Goal: Information Seeking & Learning: Understand process/instructions

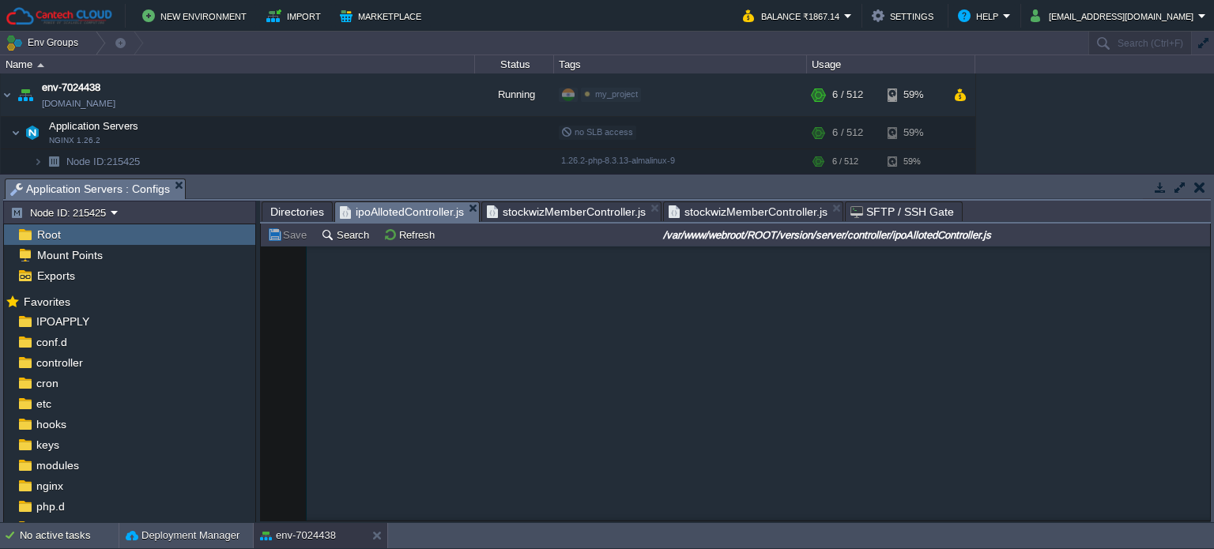
scroll to position [19698, 0]
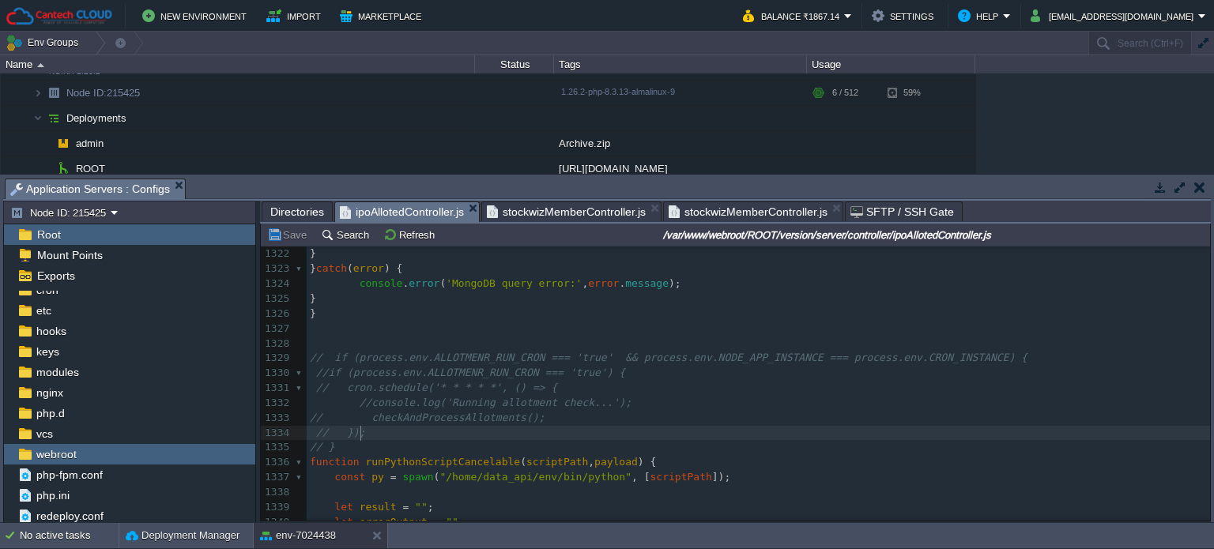
click at [483, 428] on pre "// });" at bounding box center [759, 433] width 904 height 15
click at [417, 412] on pre "// checkAndProcessAllotments();" at bounding box center [759, 418] width 904 height 15
type textarea "log"
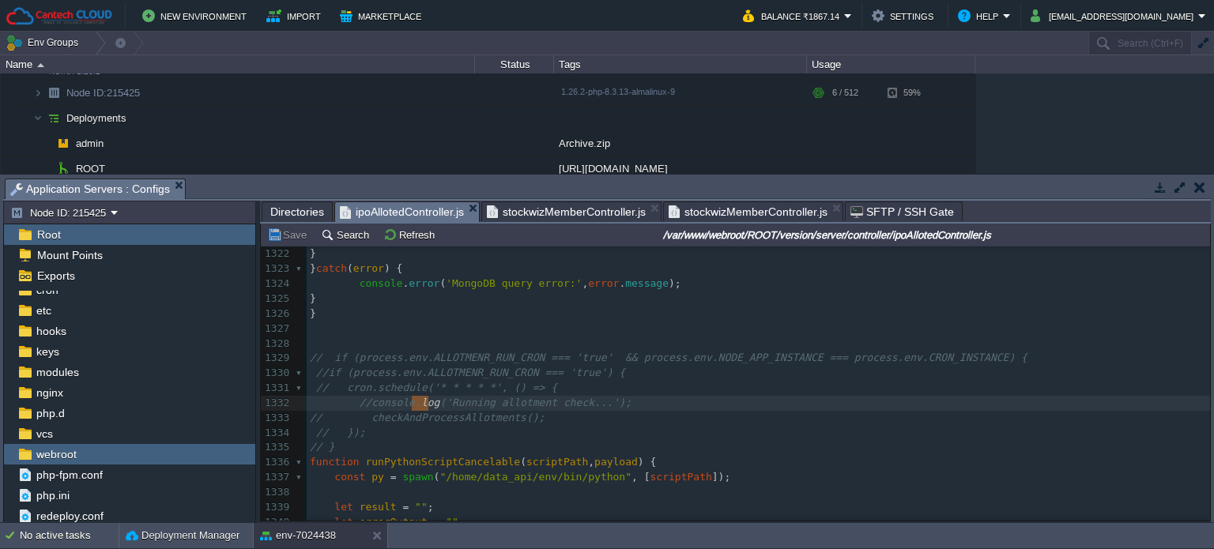
click at [417, 412] on pre "// checkAndProcessAllotments();" at bounding box center [759, 418] width 904 height 15
click at [417, 428] on pre "// });" at bounding box center [759, 433] width 904 height 15
click at [417, 422] on div "xxxxxxxxxx 1311 // //const notifications=await helper.sendMultiNotifications(ti…" at bounding box center [759, 381] width 904 height 596
type textarea "checkAndProcessAllotments"
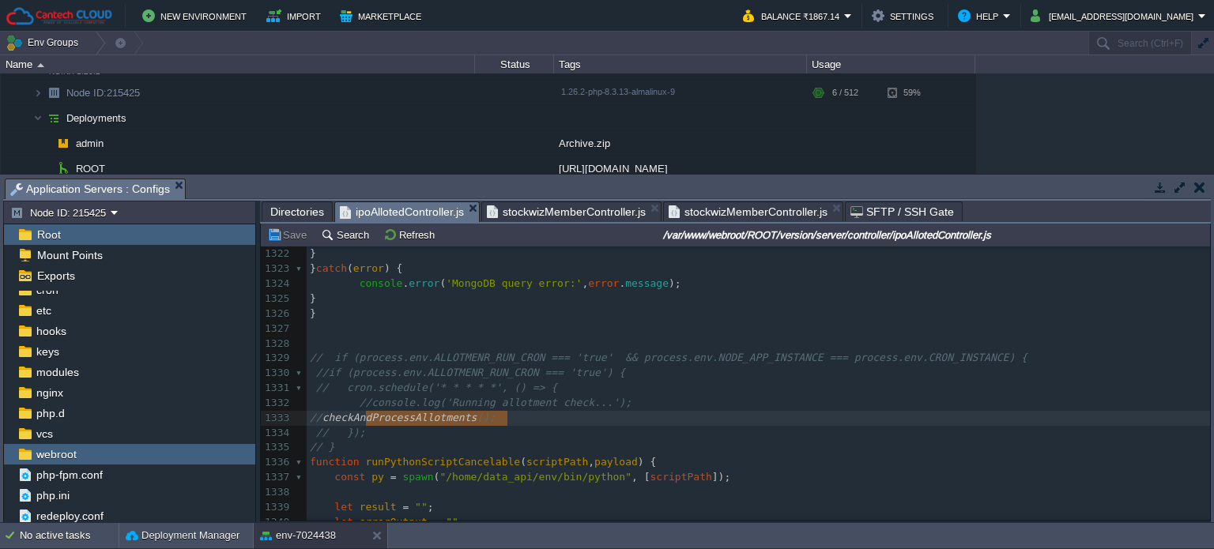
click at [364, 441] on pre "// }" at bounding box center [759, 447] width 904 height 15
click at [393, 421] on span "// checkAndProcessAllotments();" at bounding box center [427, 418] width 235 height 12
type textarea "checkAndProcessAllotments"
click at [283, 215] on span "Directories" at bounding box center [297, 211] width 54 height 19
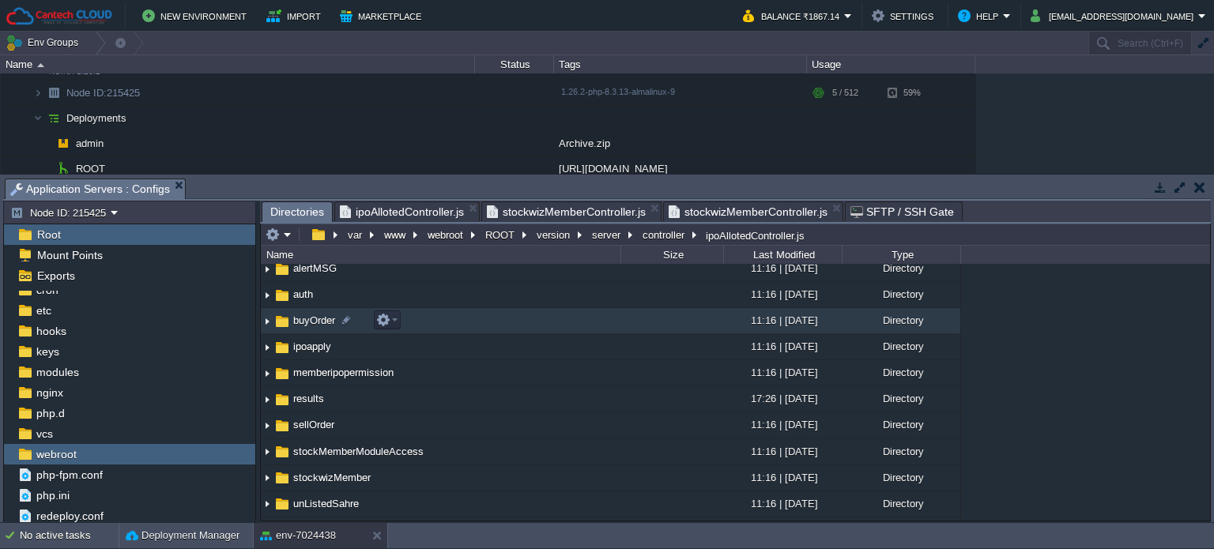
scroll to position [0, 0]
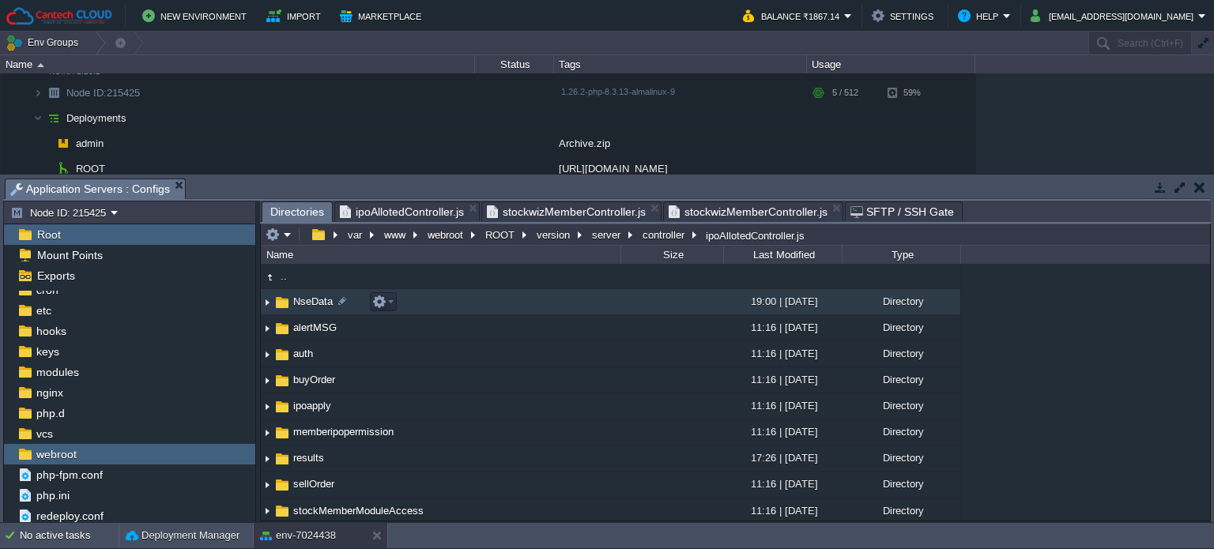
click at [317, 308] on span "NseData" at bounding box center [313, 301] width 44 height 13
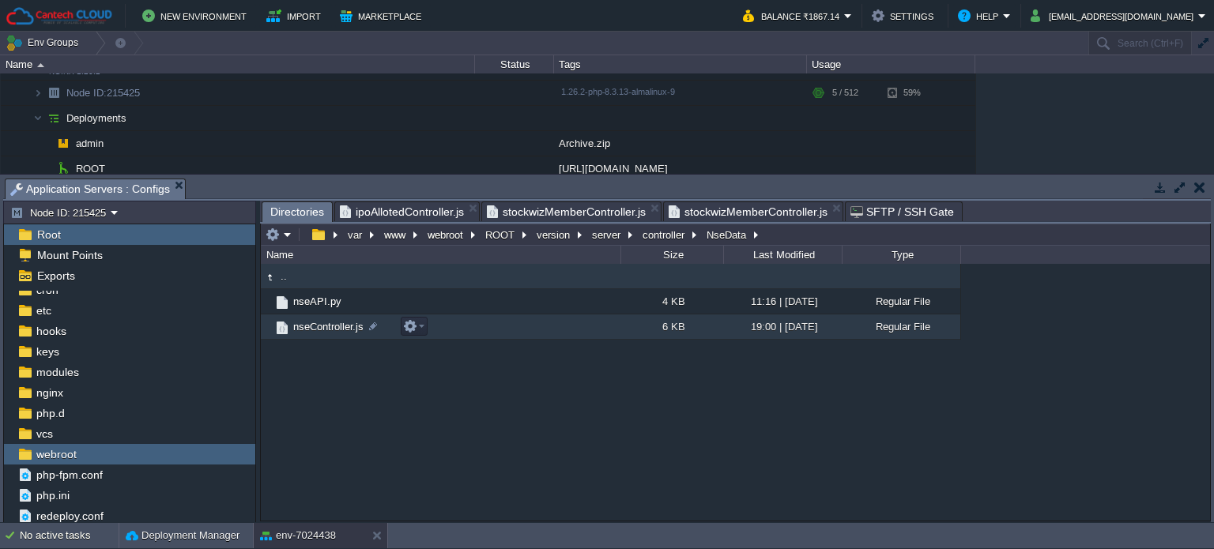
click at [347, 327] on span "nseController.js" at bounding box center [328, 326] width 75 height 13
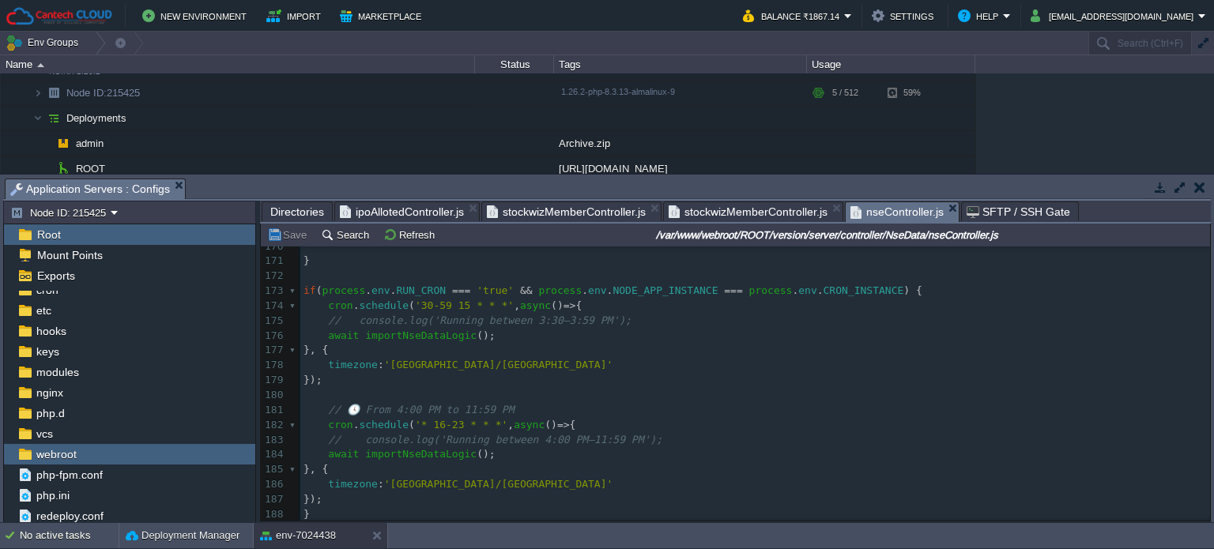
scroll to position [2534, 0]
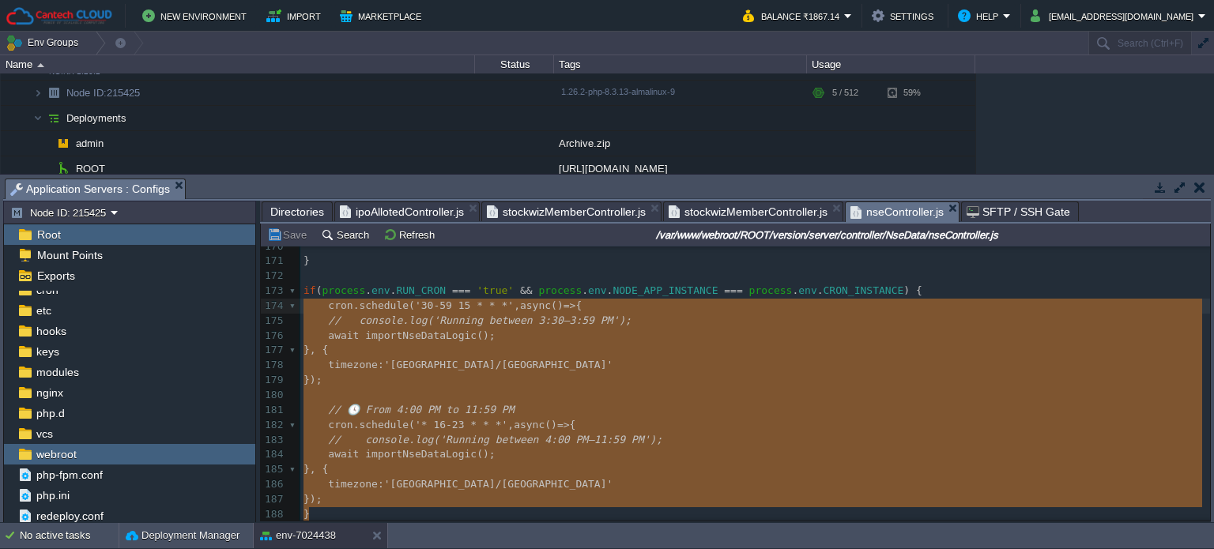
type textarea "if ([DOMAIN_NAME]_CRON === 'true' && process.env.NODE_APP_INSTANCE === process.…"
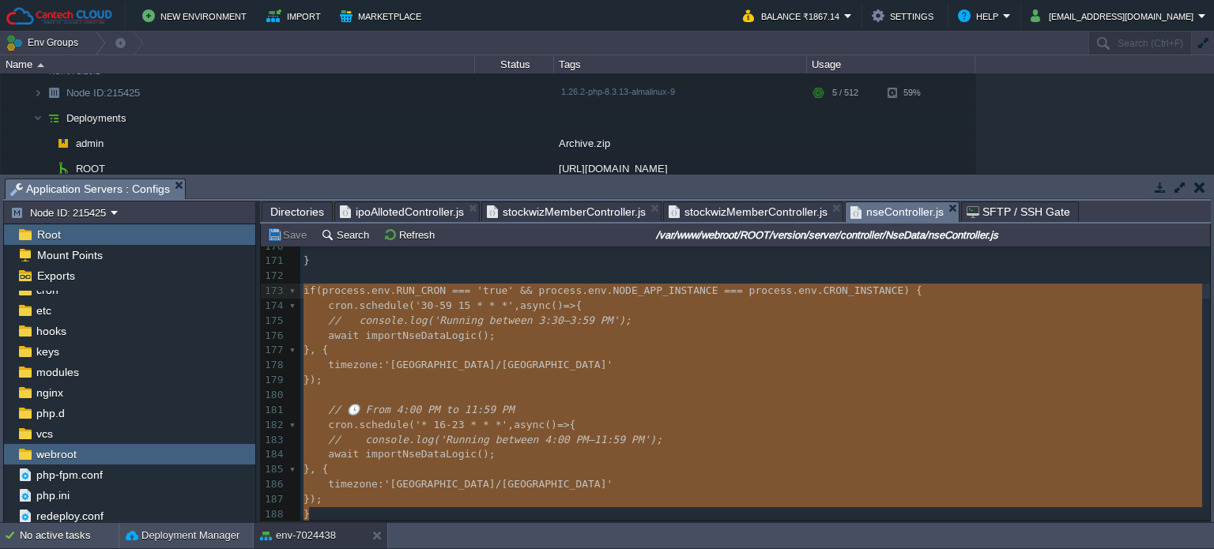
drag, startPoint x: 311, startPoint y: 505, endPoint x: 300, endPoint y: 293, distance: 212.2
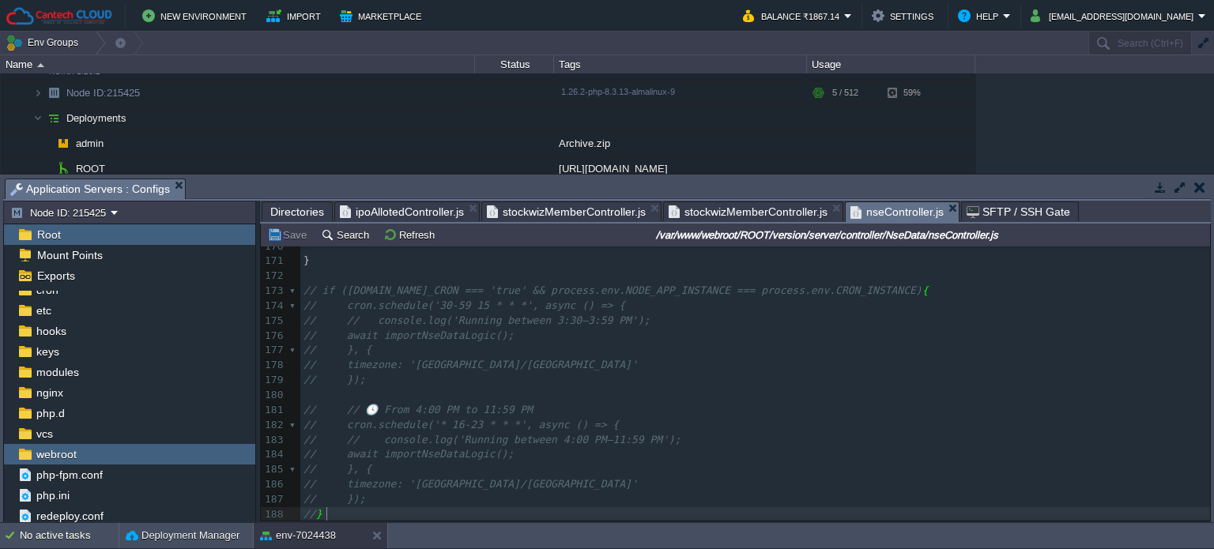
click at [497, 455] on div "xxxxxxxxxx const axios = require ( 'axios' ); 160 console . error ( '❌ Error de…" at bounding box center [755, 306] width 910 height 432
click at [577, 417] on div "xxxxxxxxxx const axios = require ( 'axios' ); 160 console . error ( '❌ Error de…" at bounding box center [755, 306] width 910 height 432
click at [294, 207] on span "Directories" at bounding box center [297, 211] width 54 height 19
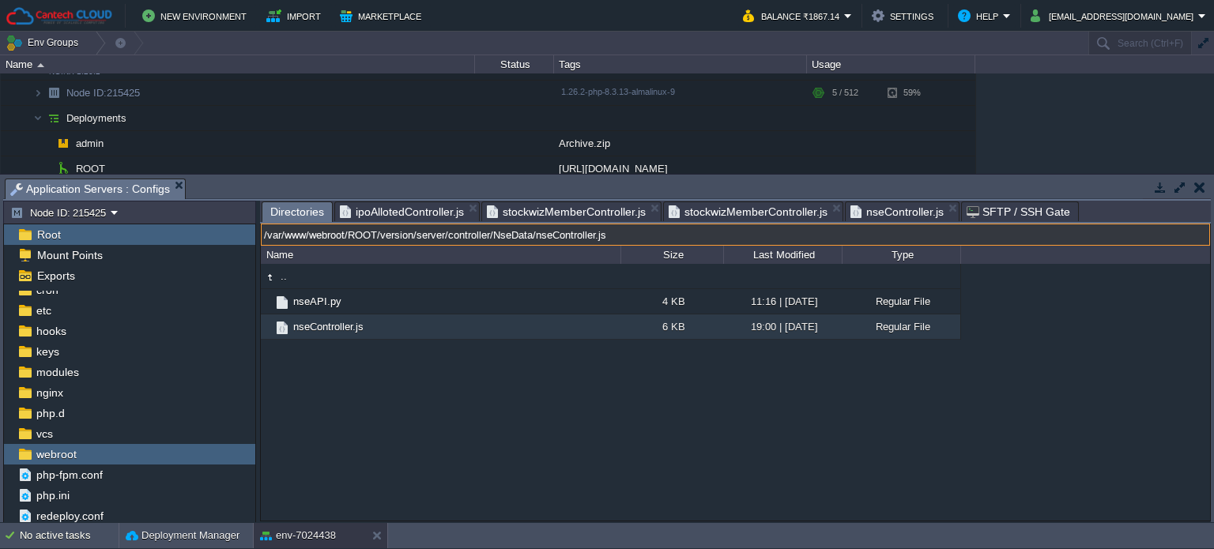
click at [891, 240] on input "/var/www/webroot/ROOT/version/server/controller/NseData/nseController.js" at bounding box center [735, 235] width 949 height 22
click at [408, 233] on input "/var/www/webroot/ROOT/version/server/controller/NseData/nseController.js" at bounding box center [735, 235] width 949 height 22
type input "/var/www/webroot/ROOT/server/controller/NseData/nseController.js"
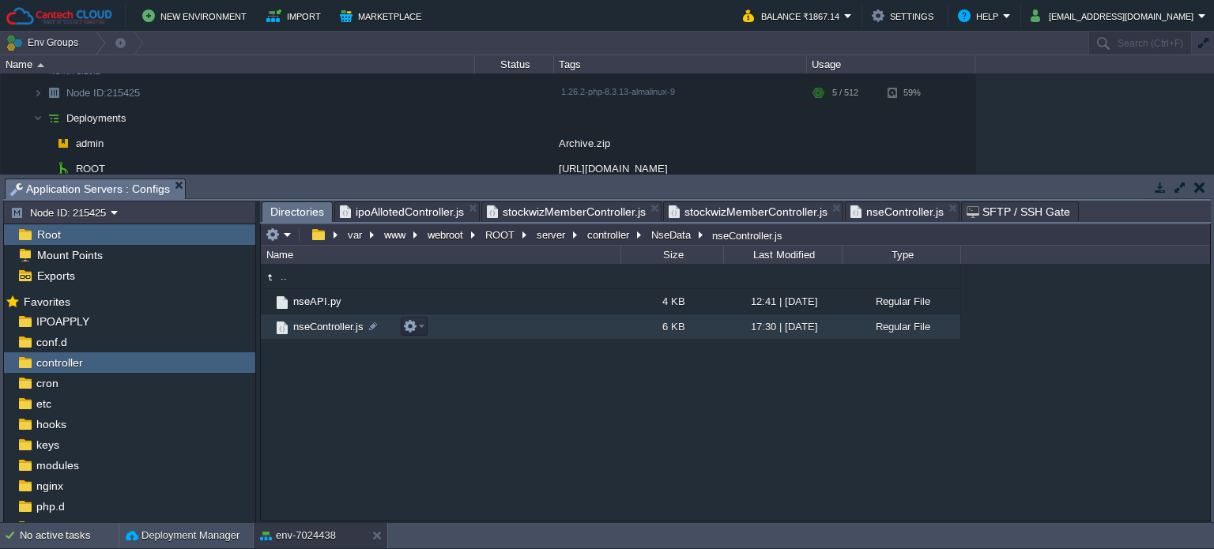
click at [342, 332] on span "nseController.js" at bounding box center [328, 326] width 75 height 13
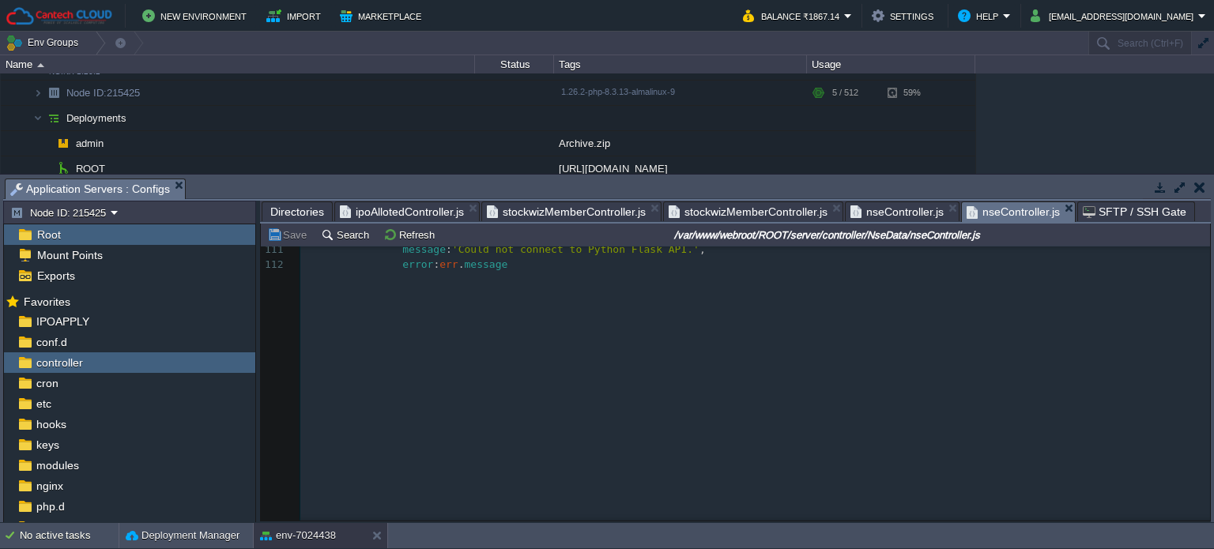
scroll to position [316, 0]
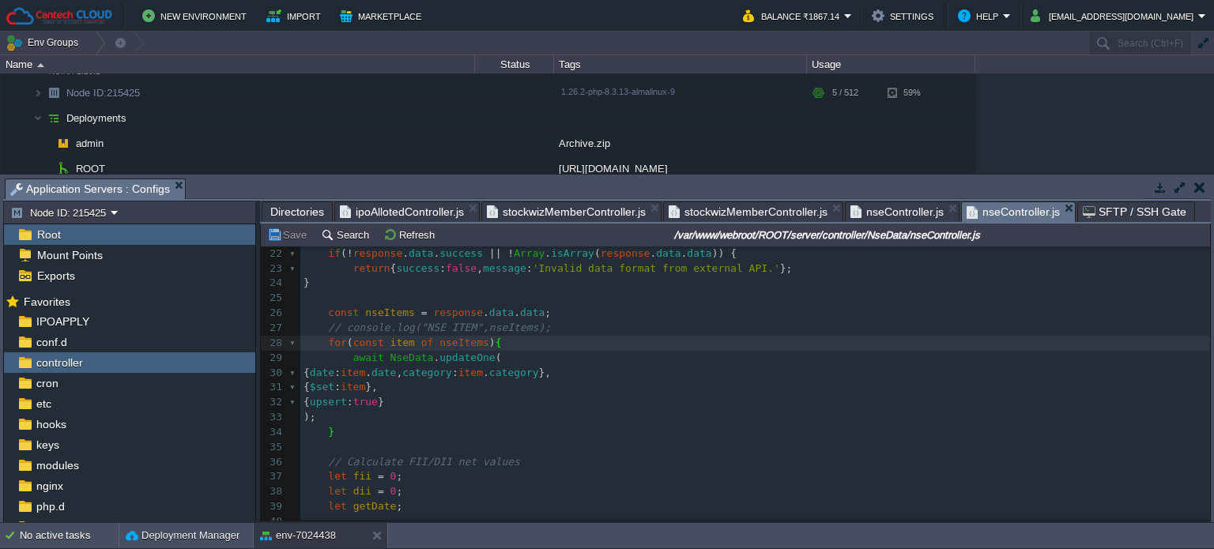
drag, startPoint x: 967, startPoint y: 351, endPoint x: 968, endPoint y: 304, distance: 46.7
click at [968, 351] on pre "for ( const item of nseItems ) {" at bounding box center [755, 343] width 910 height 15
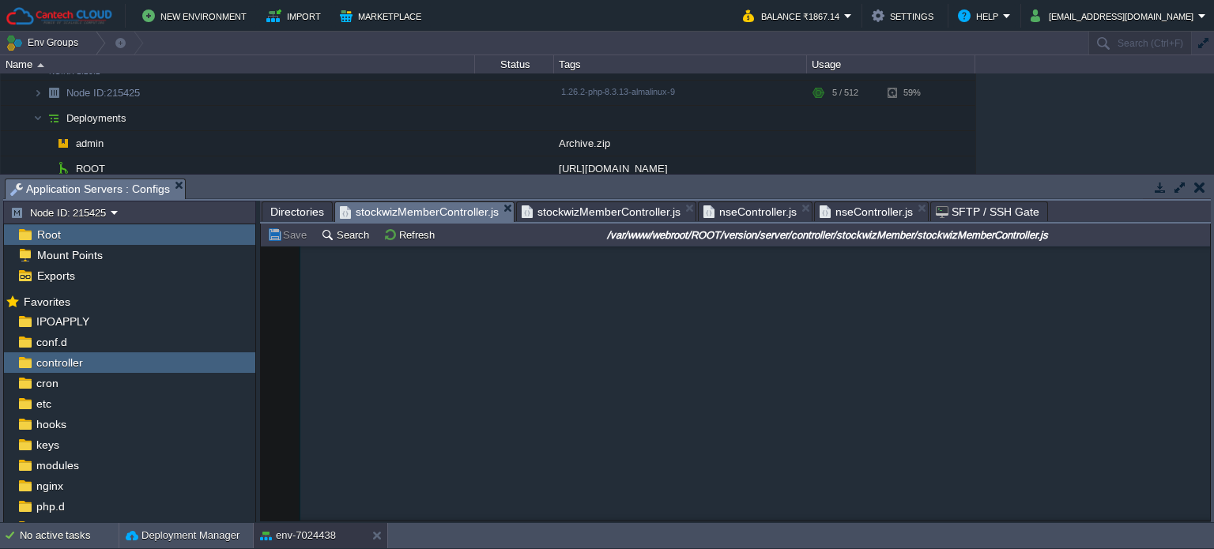
click at [494, 209] on em "stockwizMemberController.js" at bounding box center [427, 212] width 174 height 20
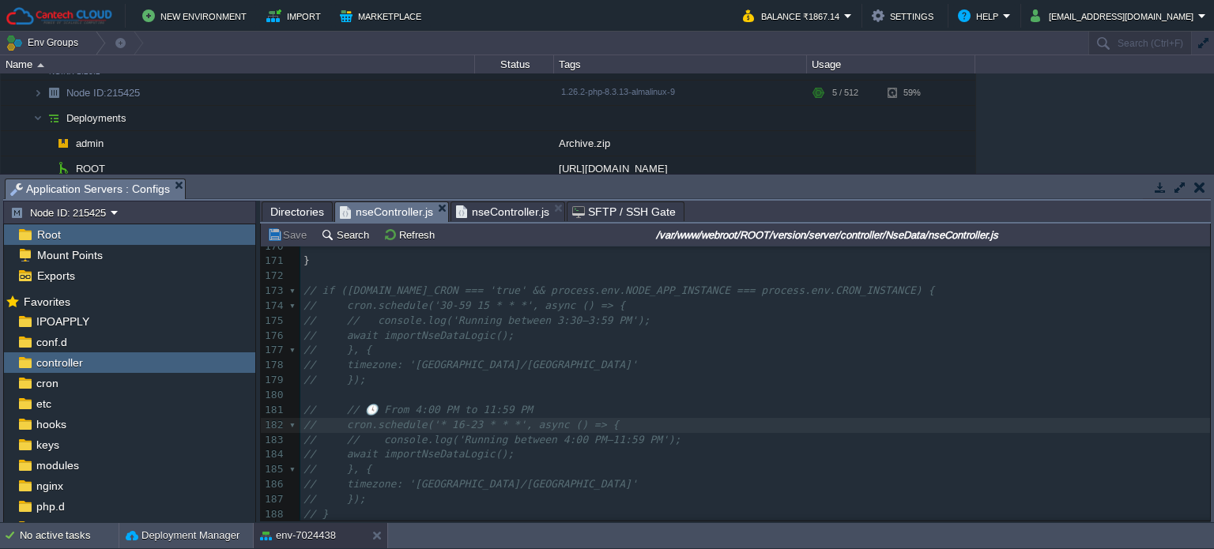
click at [441, 210] on em "nseController.js" at bounding box center [394, 212] width 108 height 20
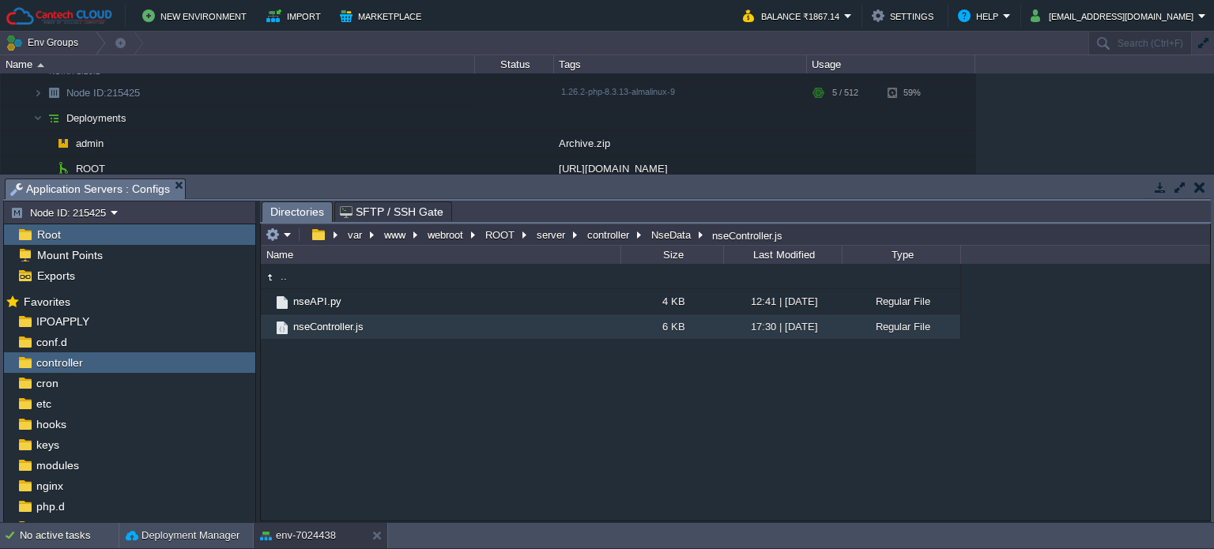
click at [405, 442] on div ".. nseAPI.py 4 KB 12:41 | [DATE] Regular File nseController.js 6 KB 17:30 | [DA…" at bounding box center [735, 392] width 949 height 257
click at [813, 236] on input "/var/www/webroot/ROOT/server/controller/NseData/nseController.js" at bounding box center [735, 235] width 949 height 22
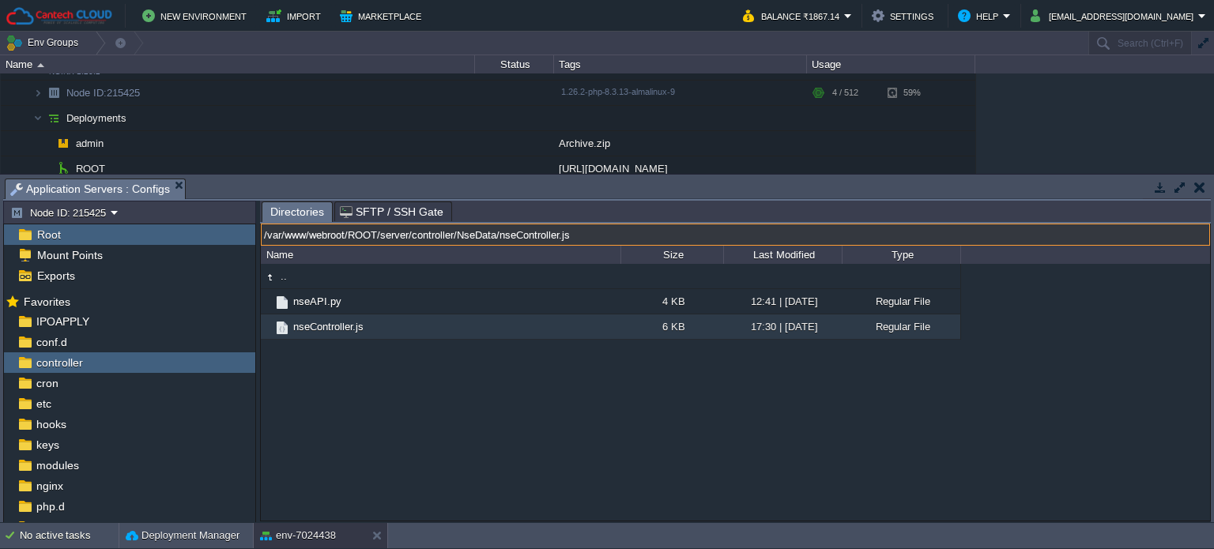
click at [400, 236] on input "/var/www/webroot/ROOT/server/controller/NseData/nseController.js" at bounding box center [735, 235] width 949 height 22
drag, startPoint x: 383, startPoint y: 236, endPoint x: 386, endPoint y: 249, distance: 13.0
click at [383, 237] on input "/var/www/webroot/ROOT/server/controller/NseData/nseController.js" at bounding box center [735, 235] width 949 height 22
type input "/var/www/webroot/ROOT/version/server/controller/NseData/nseController.js"
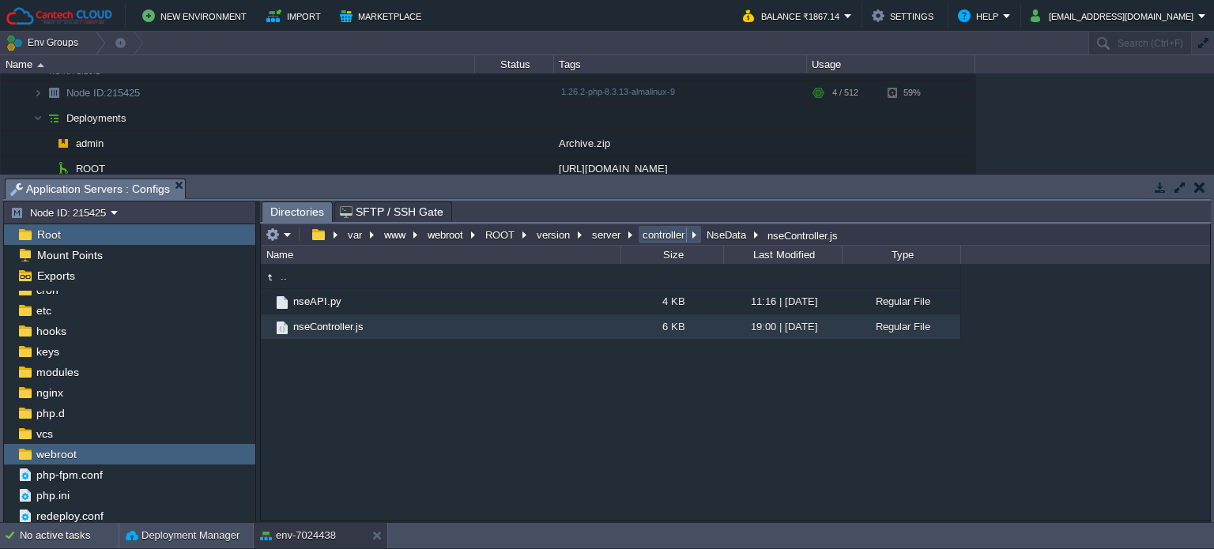
click at [670, 236] on button "controller" at bounding box center [664, 235] width 48 height 14
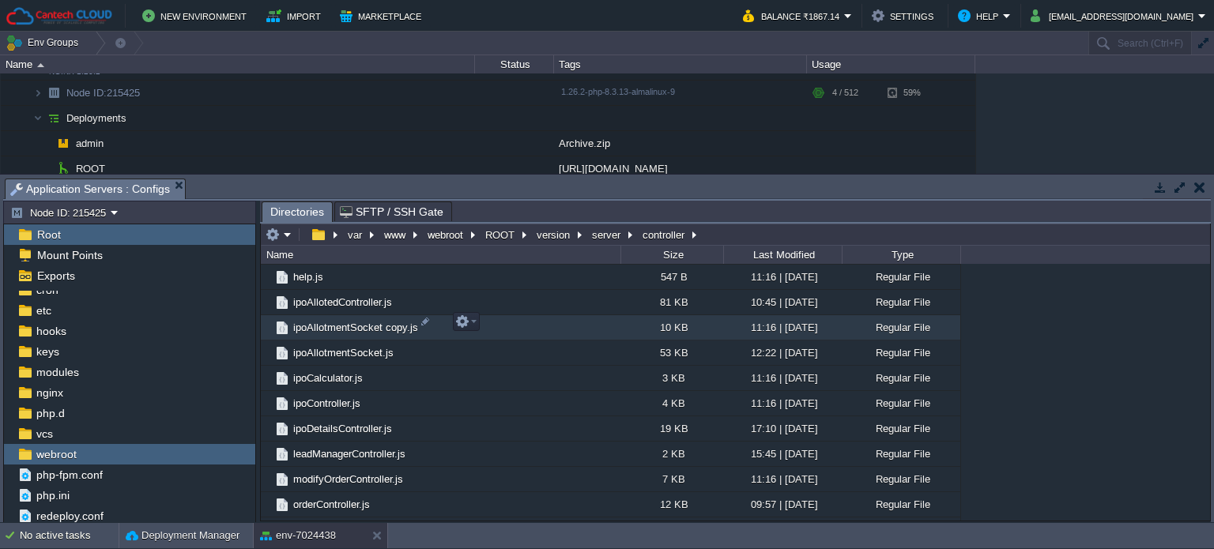
scroll to position [632, 0]
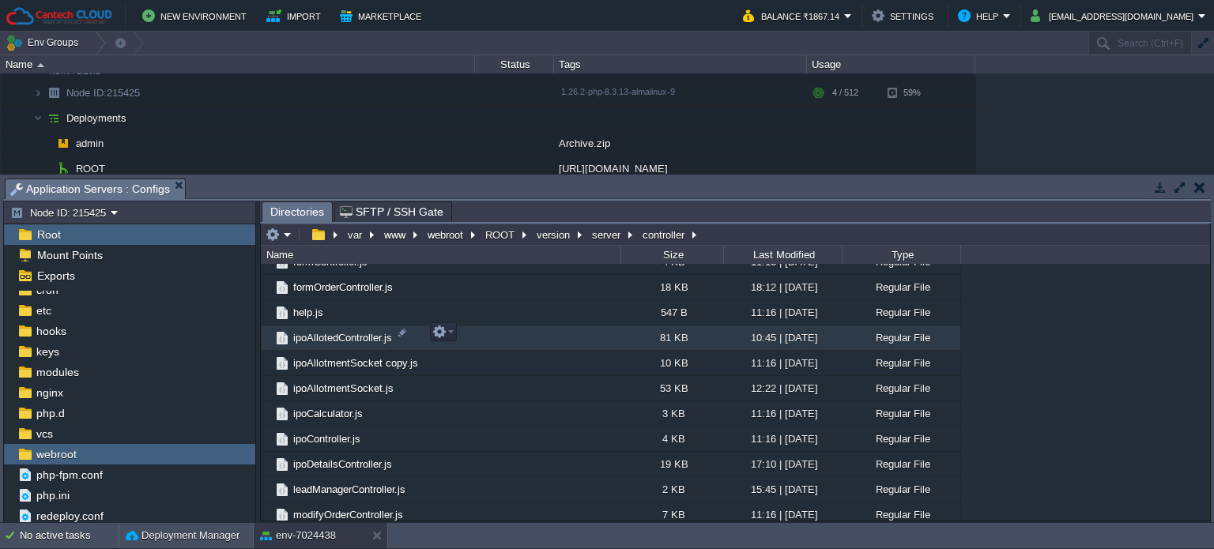
click at [333, 331] on span "ipoAllotedController.js" at bounding box center [343, 337] width 104 height 13
drag, startPoint x: 333, startPoint y: 328, endPoint x: 301, endPoint y: 336, distance: 32.6
click at [301, 336] on span "ipoAllotedController.js" at bounding box center [343, 337] width 104 height 13
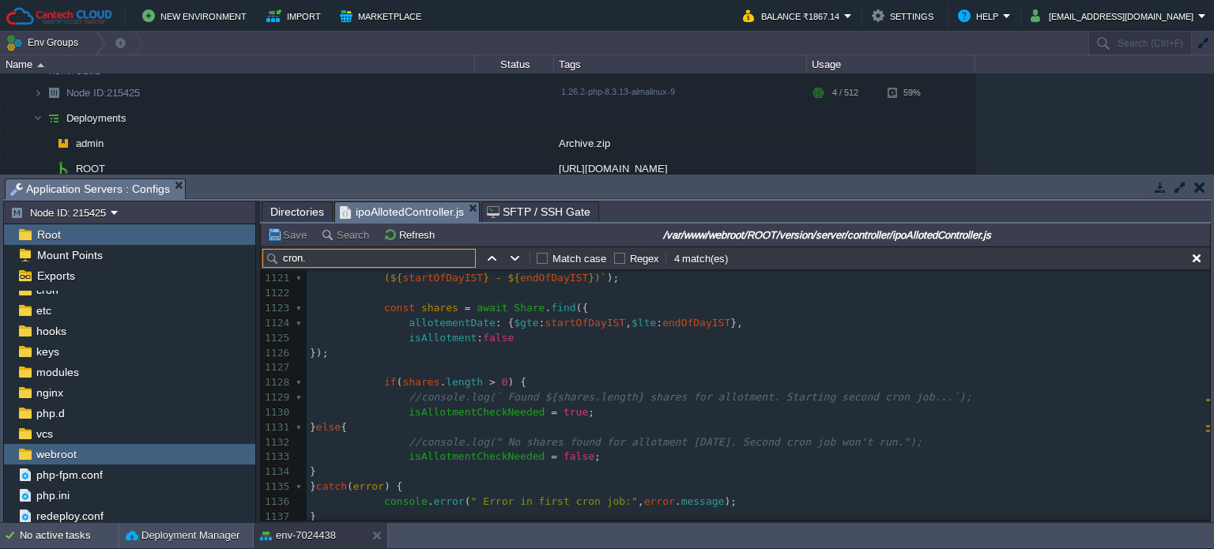
scroll to position [16727, 0]
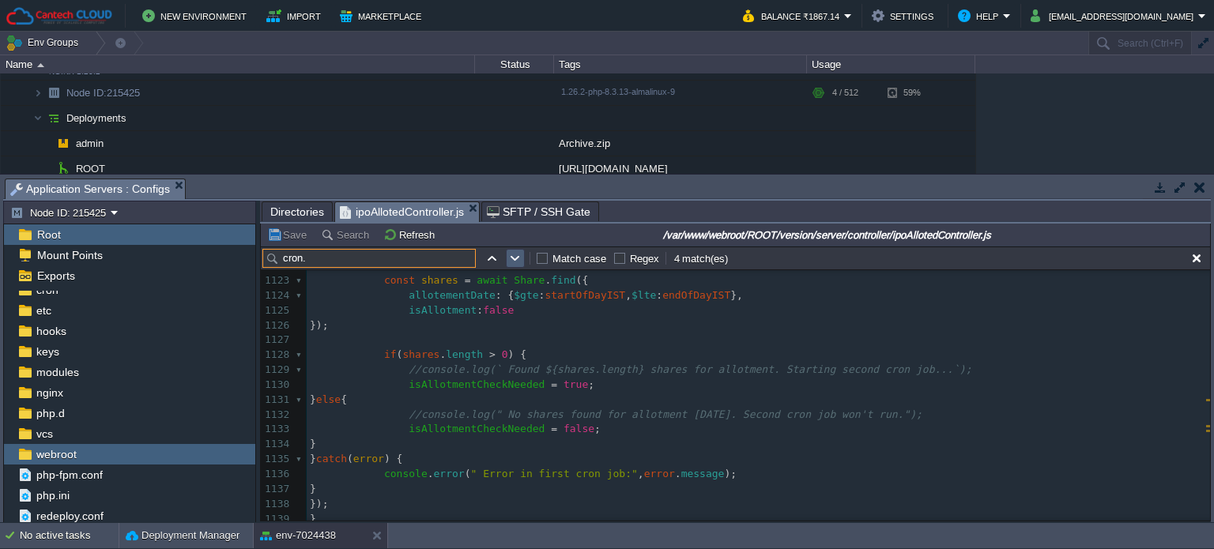
type input "cron."
click at [513, 266] on button "button" at bounding box center [515, 258] width 14 height 14
type textarea "cron."
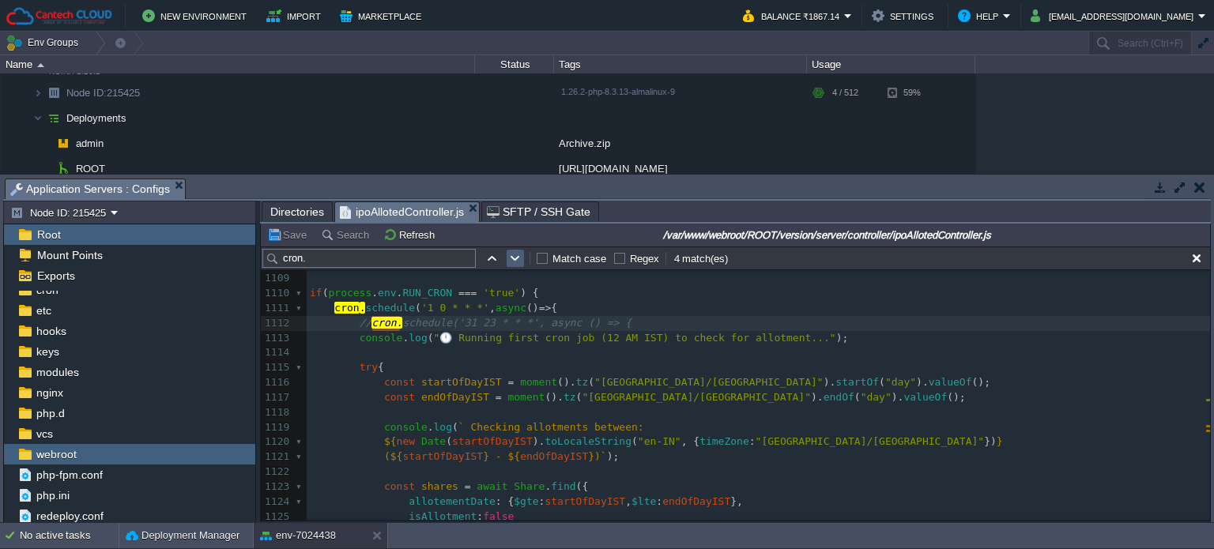
click at [512, 266] on button "button" at bounding box center [515, 258] width 14 height 14
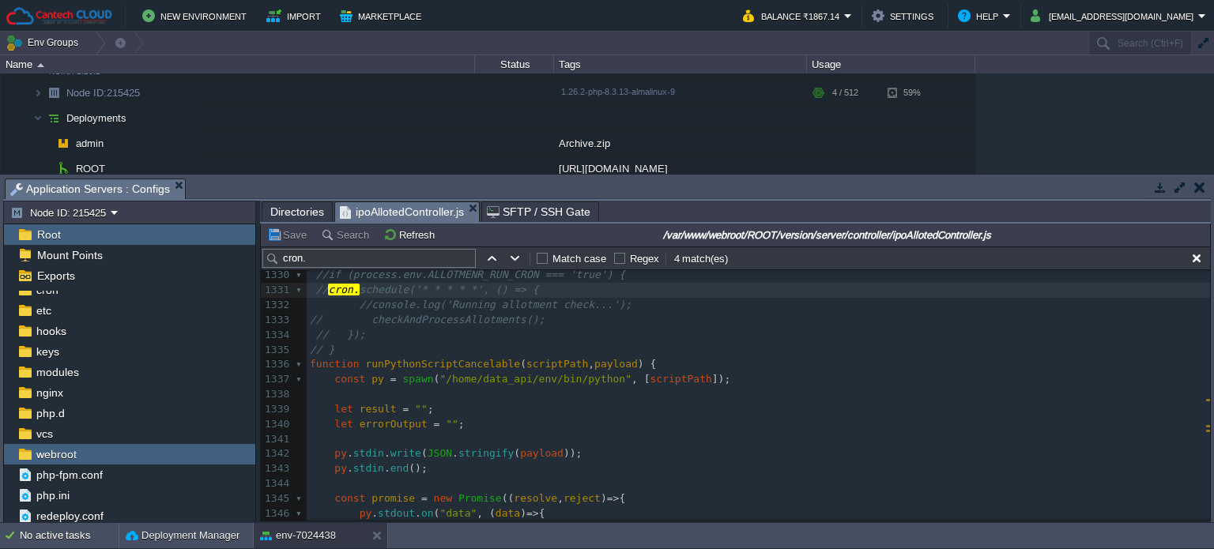
scroll to position [0, 0]
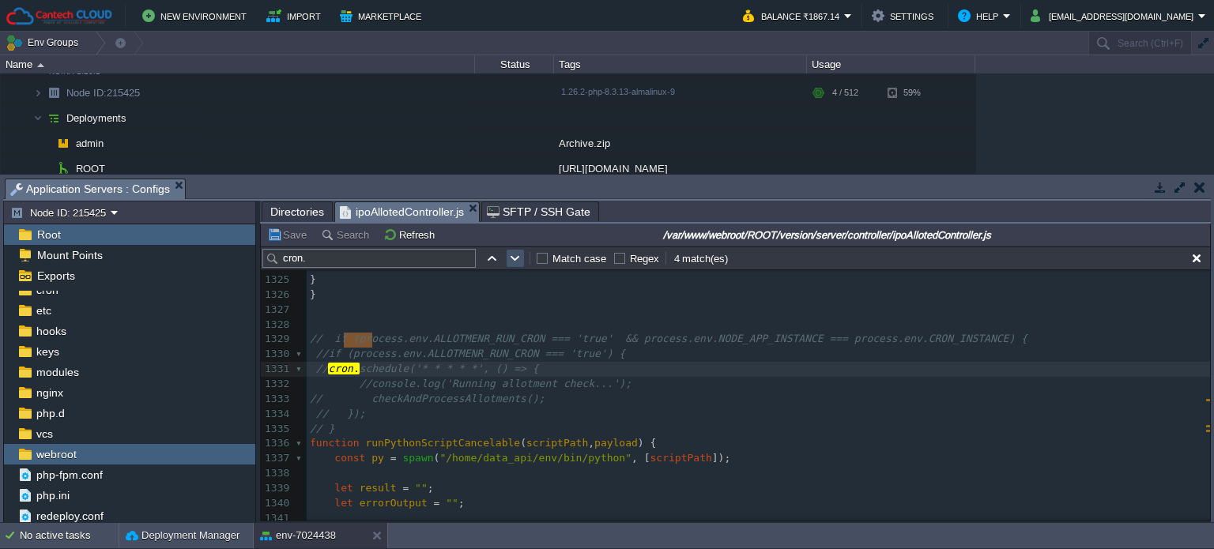
click at [511, 259] on button "button" at bounding box center [515, 258] width 14 height 14
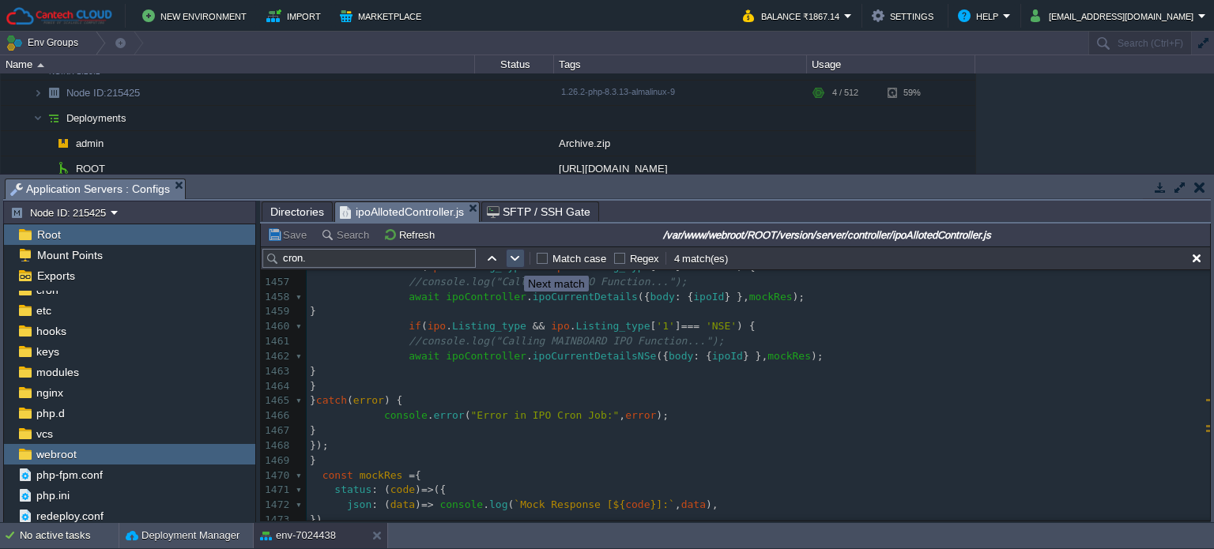
click at [512, 262] on button "button" at bounding box center [515, 258] width 14 height 14
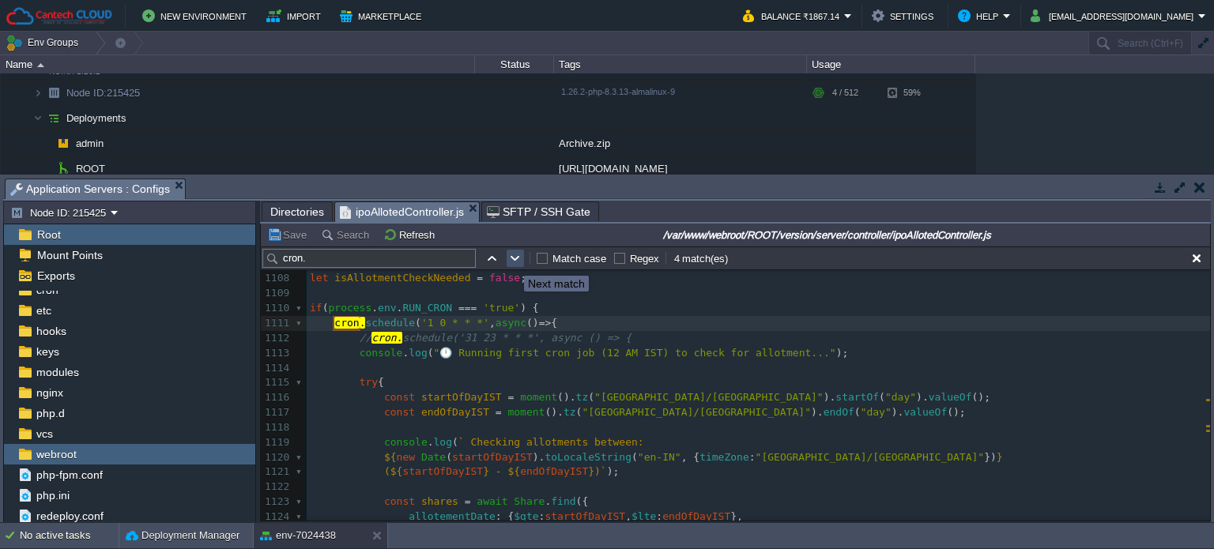
click at [512, 262] on button "button" at bounding box center [515, 258] width 14 height 14
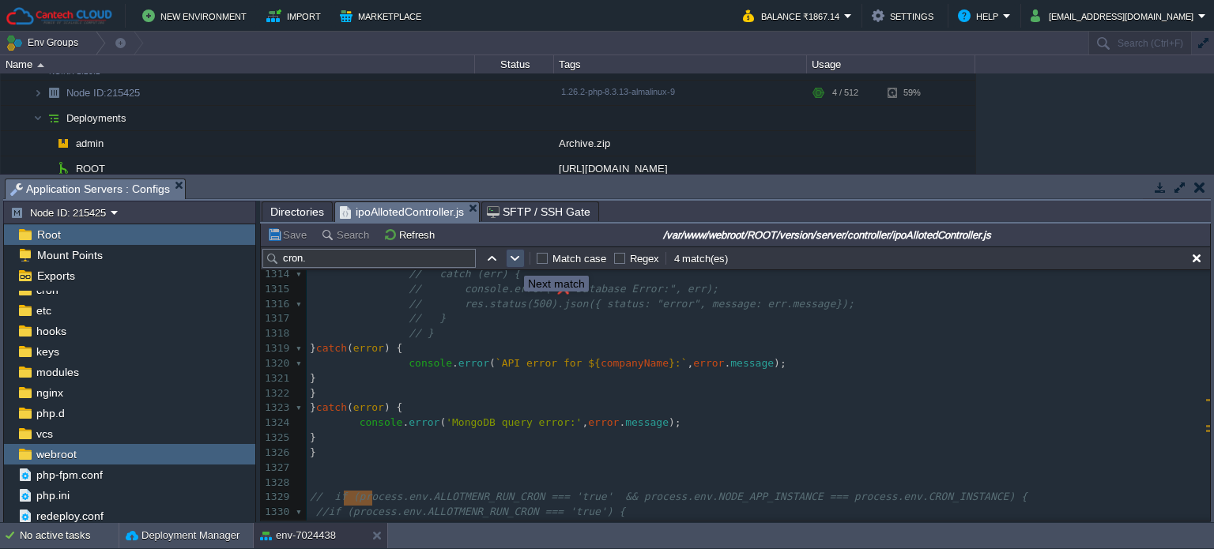
click at [512, 262] on button "button" at bounding box center [515, 258] width 14 height 14
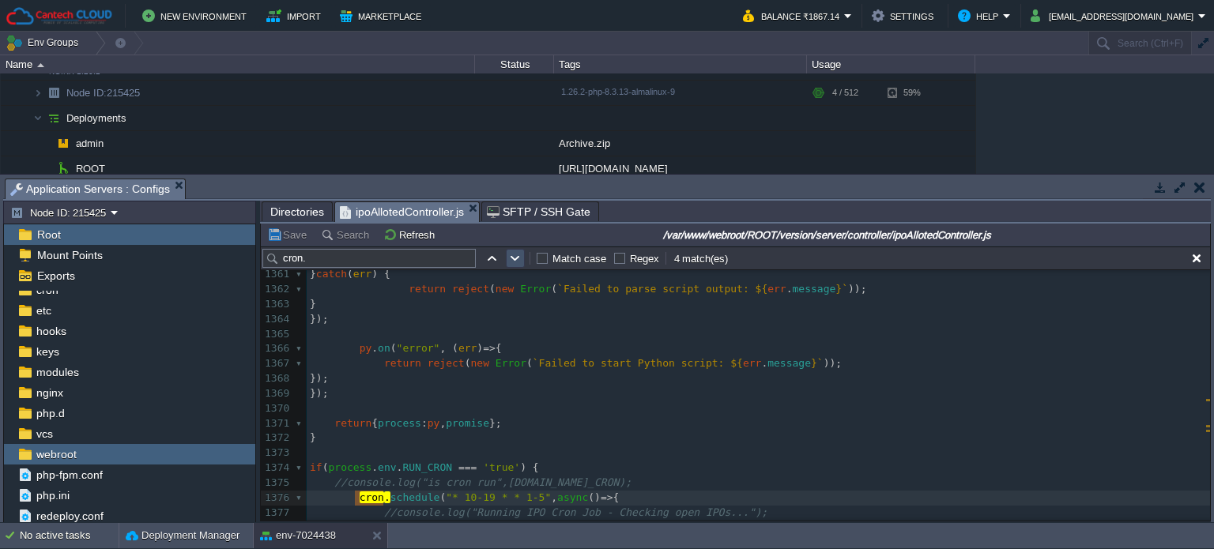
click at [514, 261] on button "button" at bounding box center [515, 258] width 14 height 14
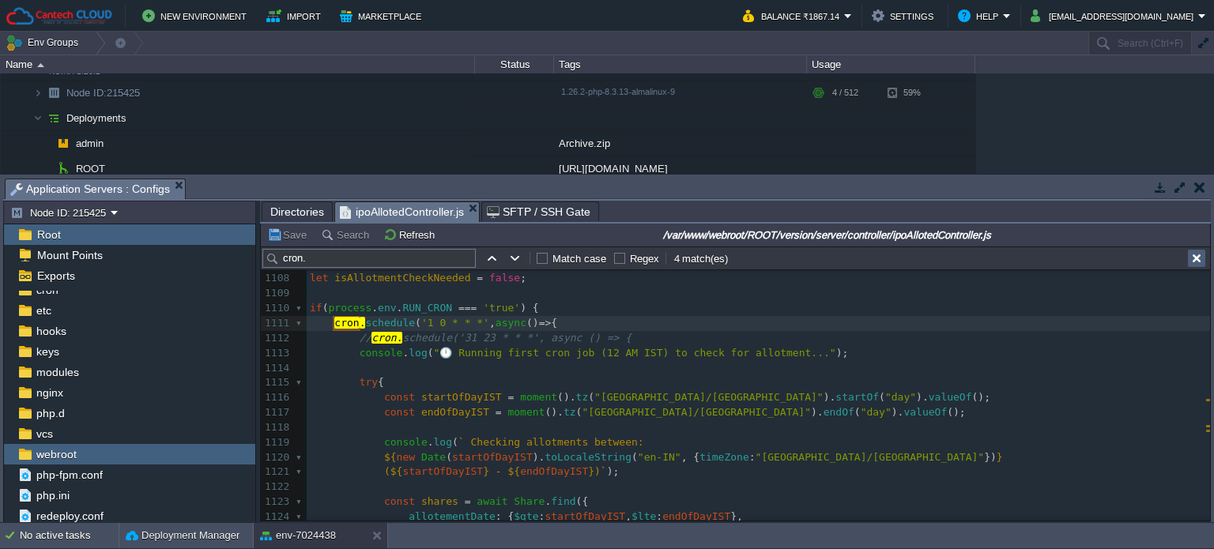
click at [1200, 259] on button "button" at bounding box center [1197, 258] width 14 height 14
